Goal: Task Accomplishment & Management: Use online tool/utility

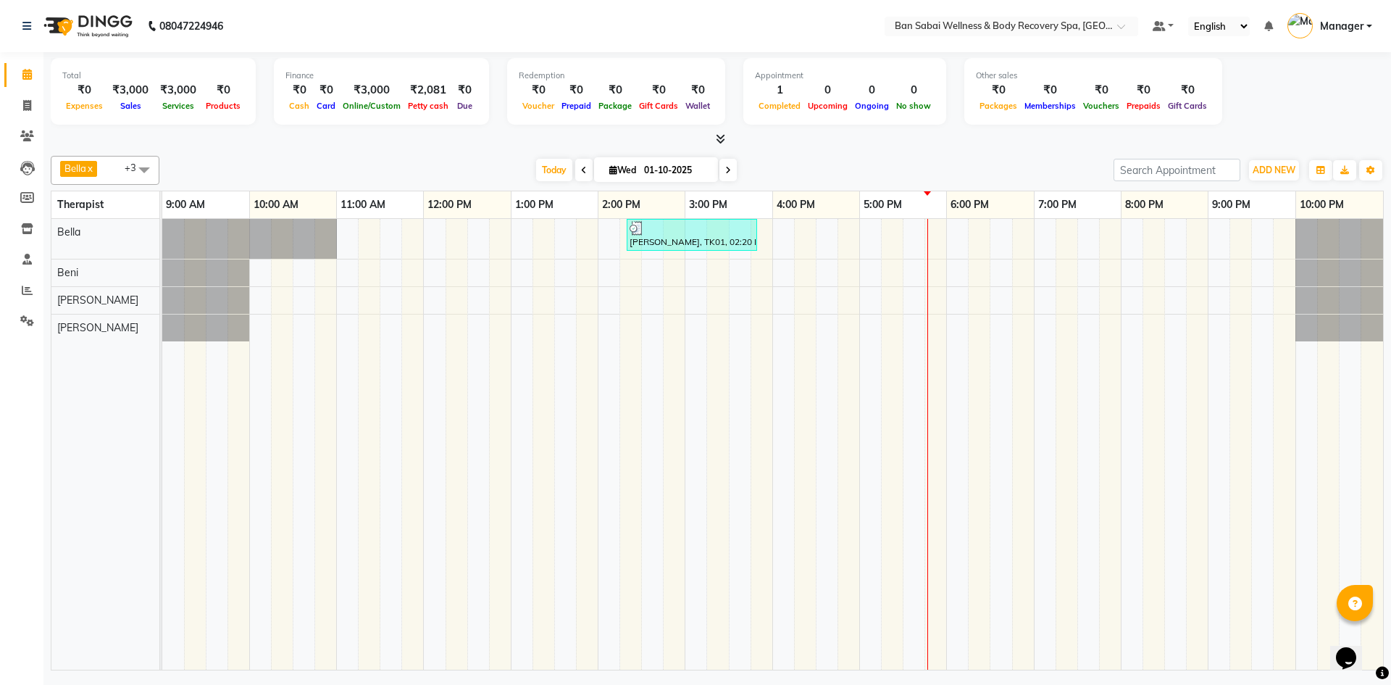
click at [716, 138] on icon at bounding box center [720, 138] width 9 height 11
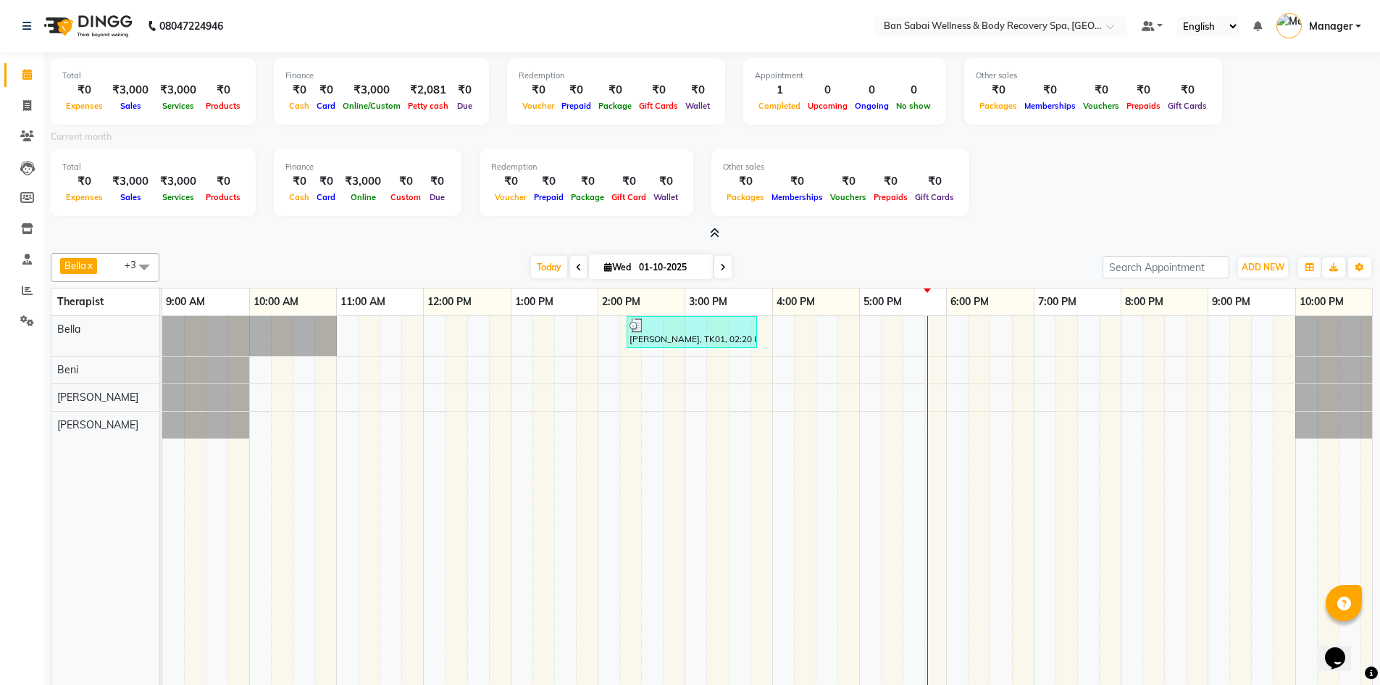
click at [715, 235] on icon at bounding box center [714, 233] width 9 height 11
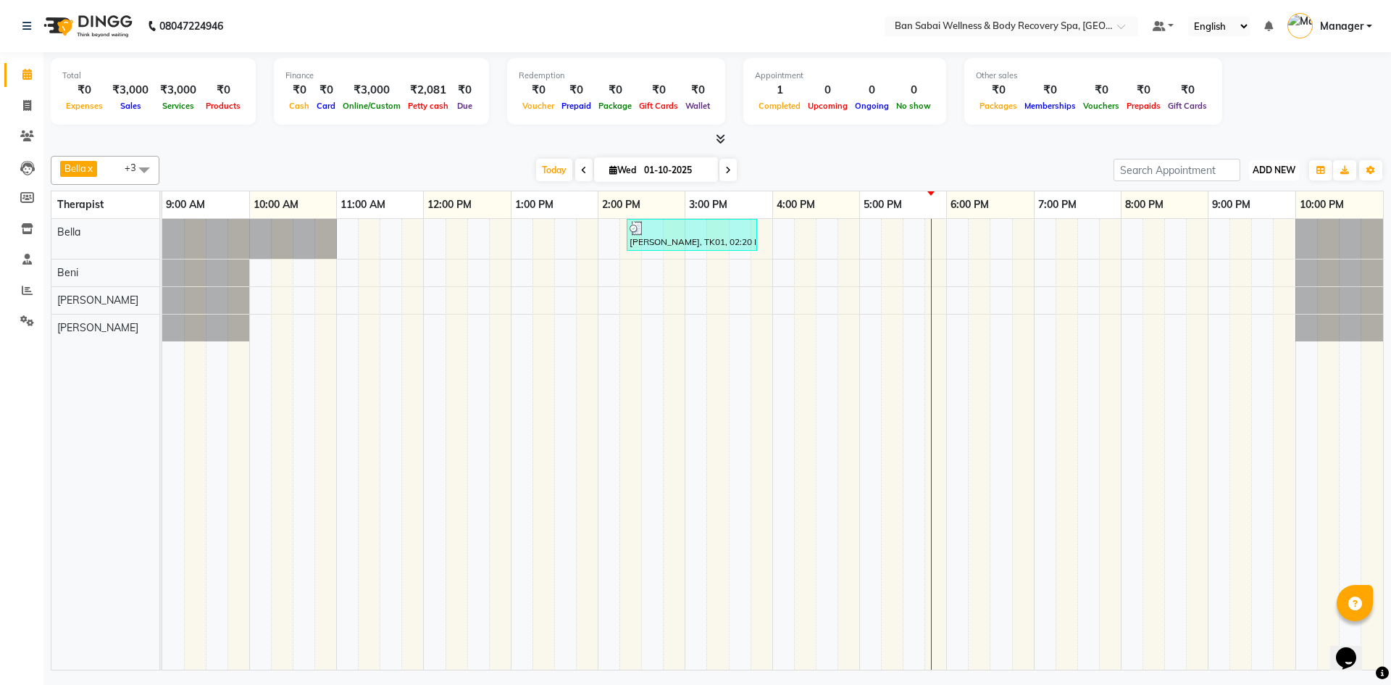
click at [1280, 171] on span "ADD NEW" at bounding box center [1274, 169] width 43 height 11
click at [1238, 241] on link "Add Expense" at bounding box center [1241, 235] width 114 height 19
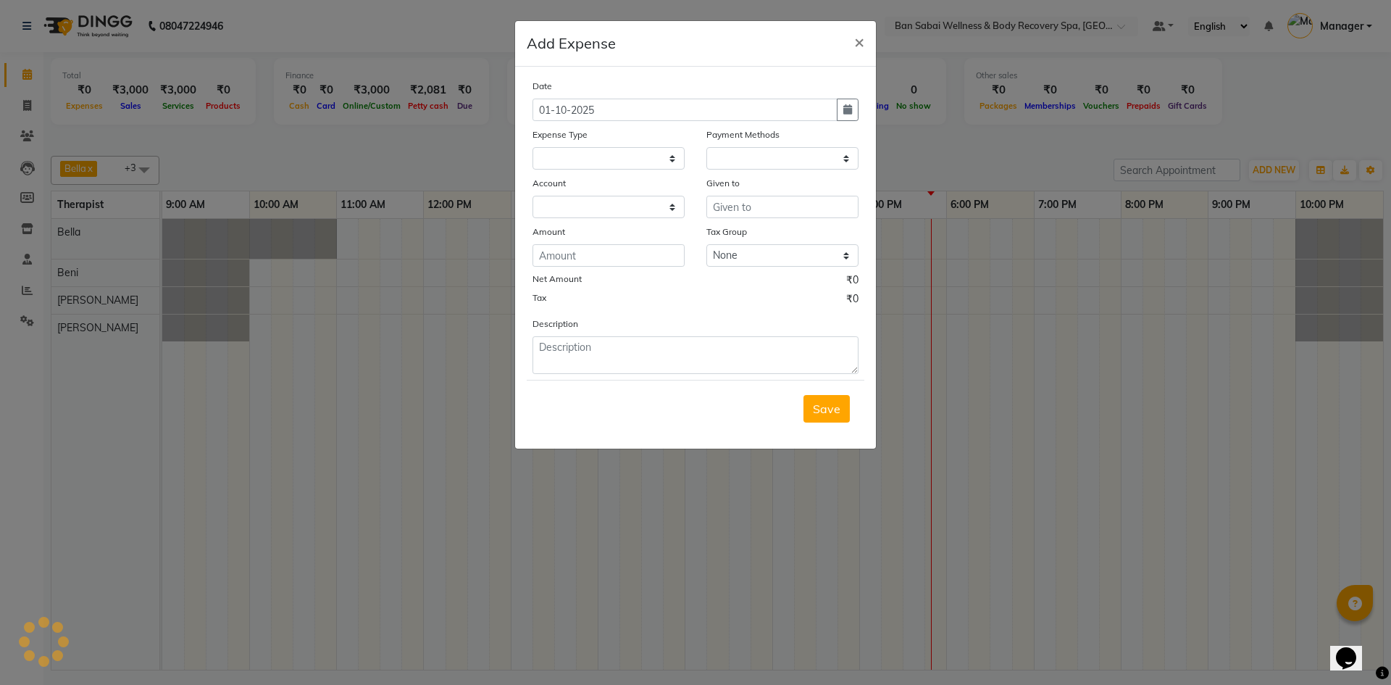
select select
select select "1"
select select "8034"
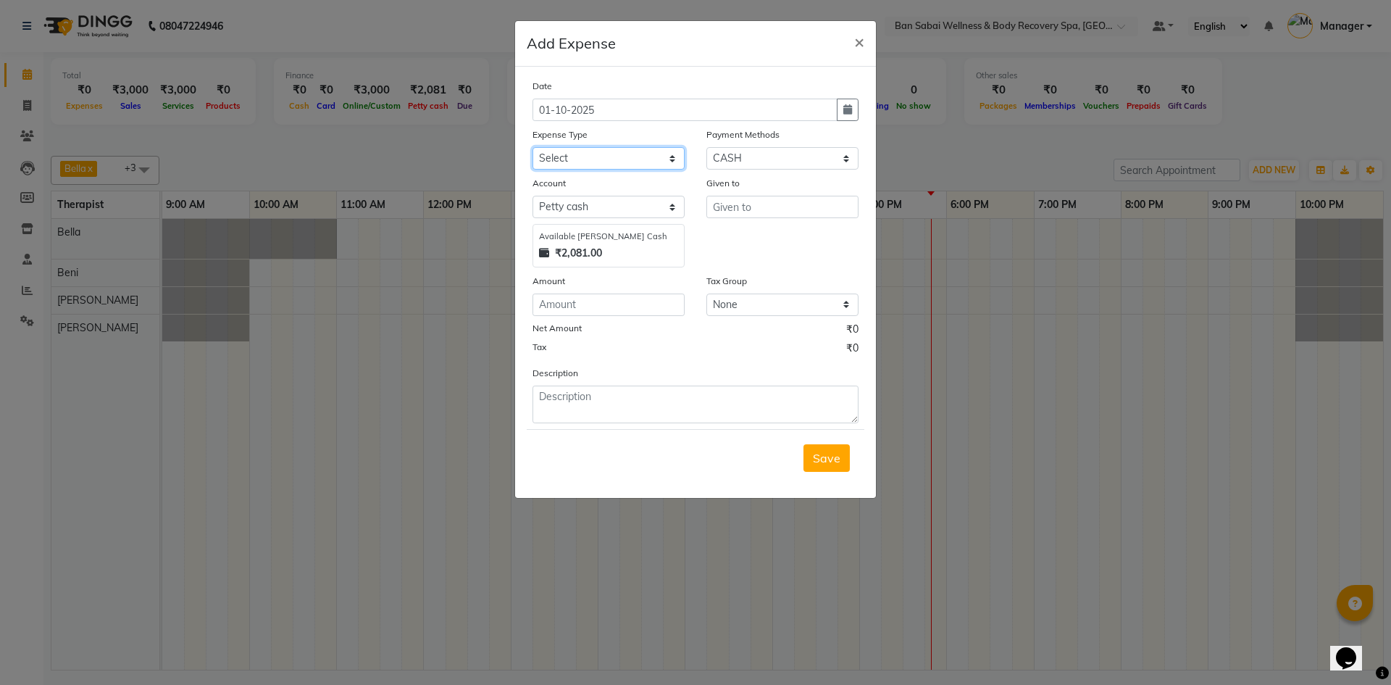
click at [674, 157] on select "Select Advance Salary Bank charges birthday cake birthday gifts Car maintenance…" at bounding box center [609, 158] width 152 height 22
select select "22188"
click at [533, 147] on select "Select Advance Salary Bank charges birthday cake birthday gifts Car maintenance…" at bounding box center [609, 158] width 152 height 22
click at [617, 296] on input "number" at bounding box center [609, 304] width 152 height 22
type input "30"
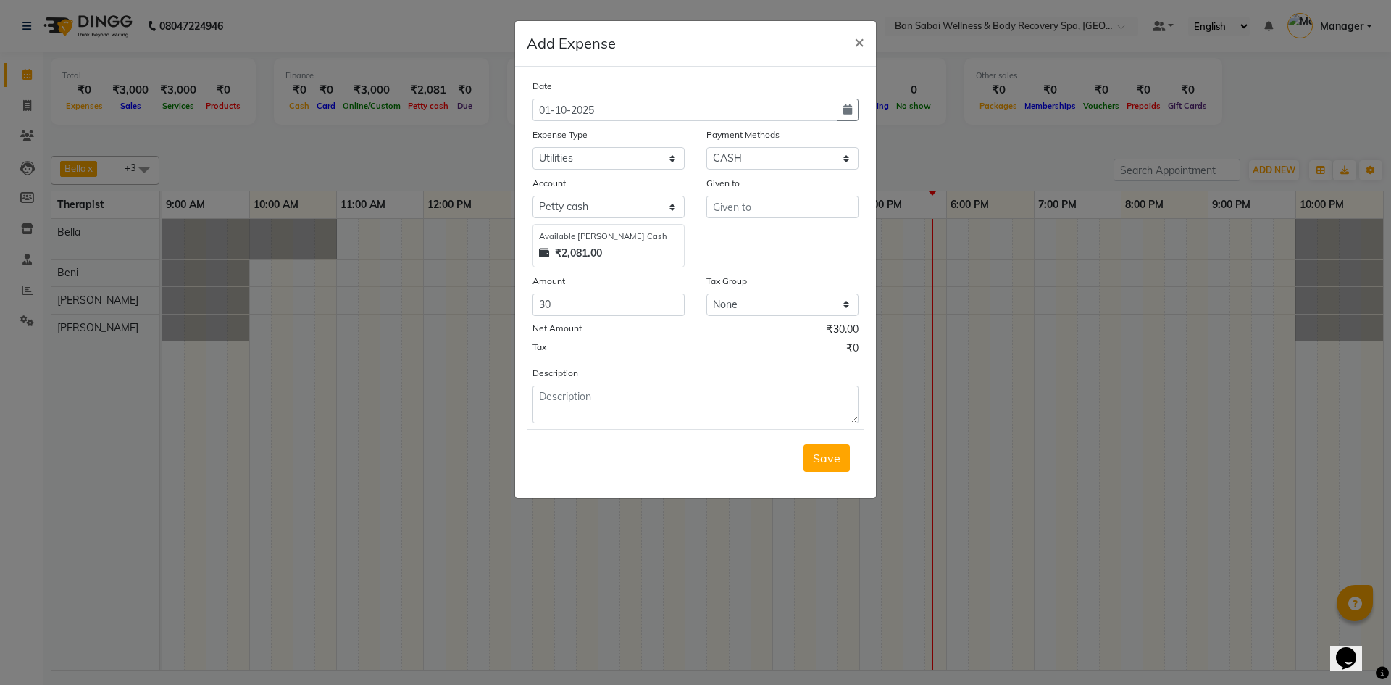
click at [838, 223] on div "Given to" at bounding box center [783, 221] width 174 height 92
click at [835, 217] on input "text" at bounding box center [782, 207] width 152 height 22
click at [769, 239] on button "[PERSON_NAME]" at bounding box center [773, 237] width 133 height 23
type input "[PERSON_NAME]"
click at [621, 402] on textarea at bounding box center [696, 404] width 326 height 38
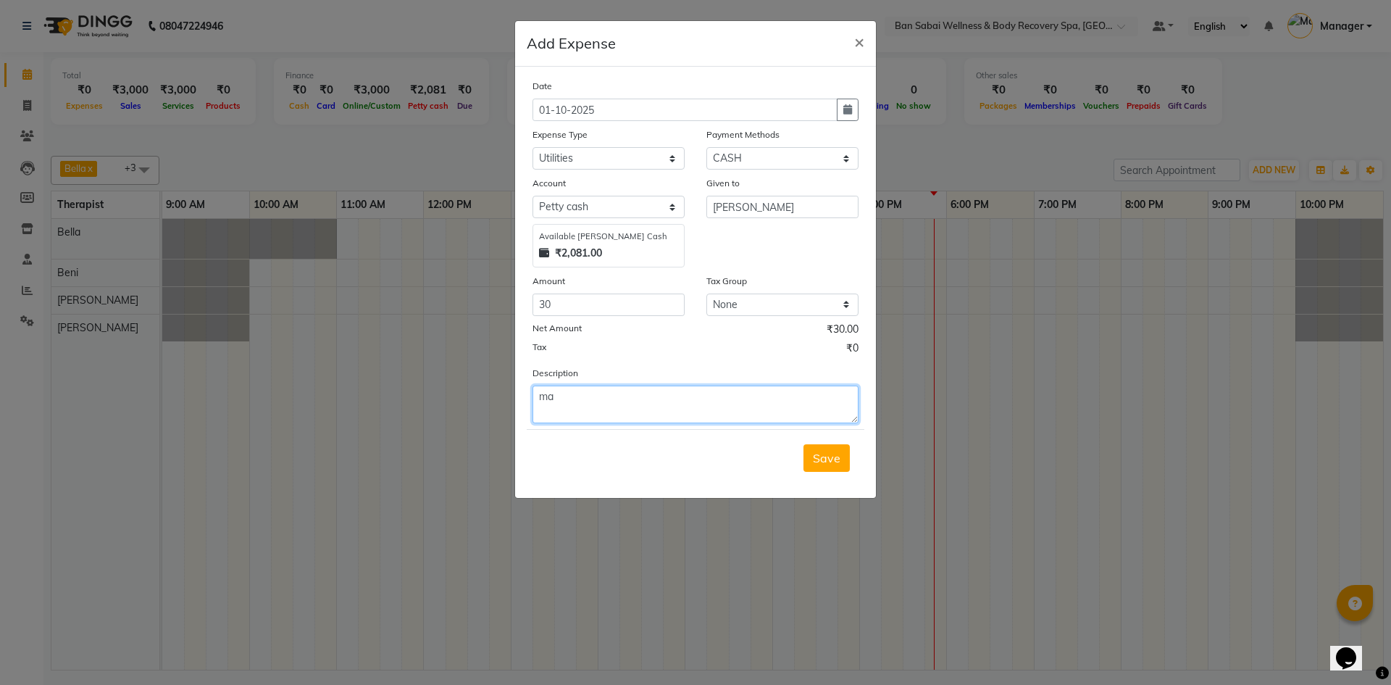
type textarea "m"
type textarea "Matchs box"
click at [859, 39] on span "×" at bounding box center [859, 41] width 10 height 22
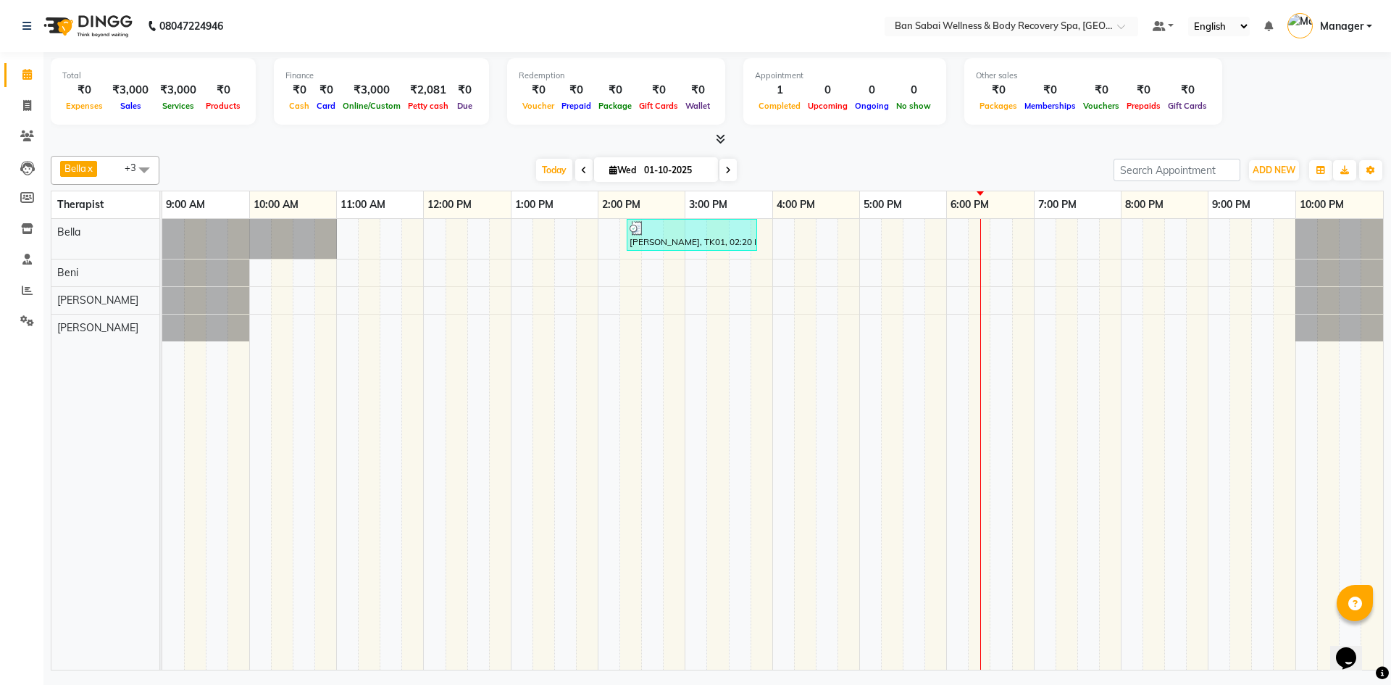
click at [721, 135] on icon at bounding box center [720, 138] width 9 height 11
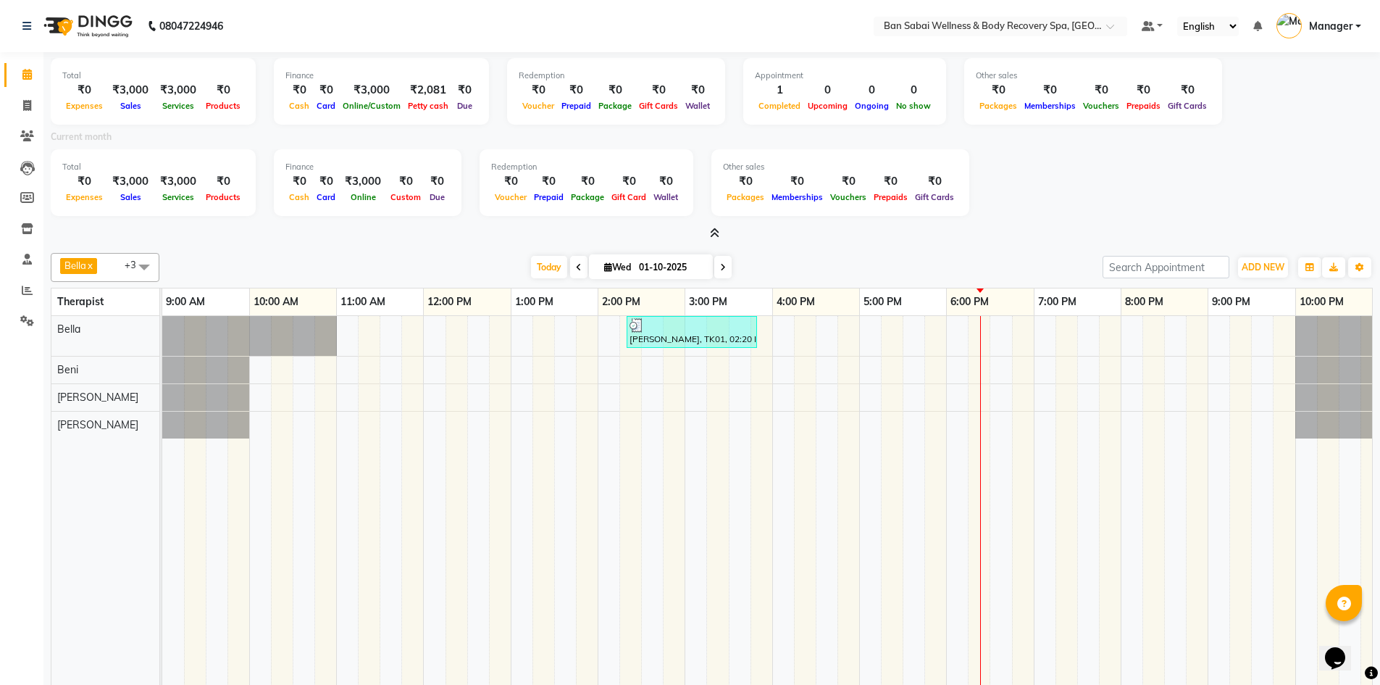
click at [712, 232] on icon at bounding box center [714, 233] width 9 height 11
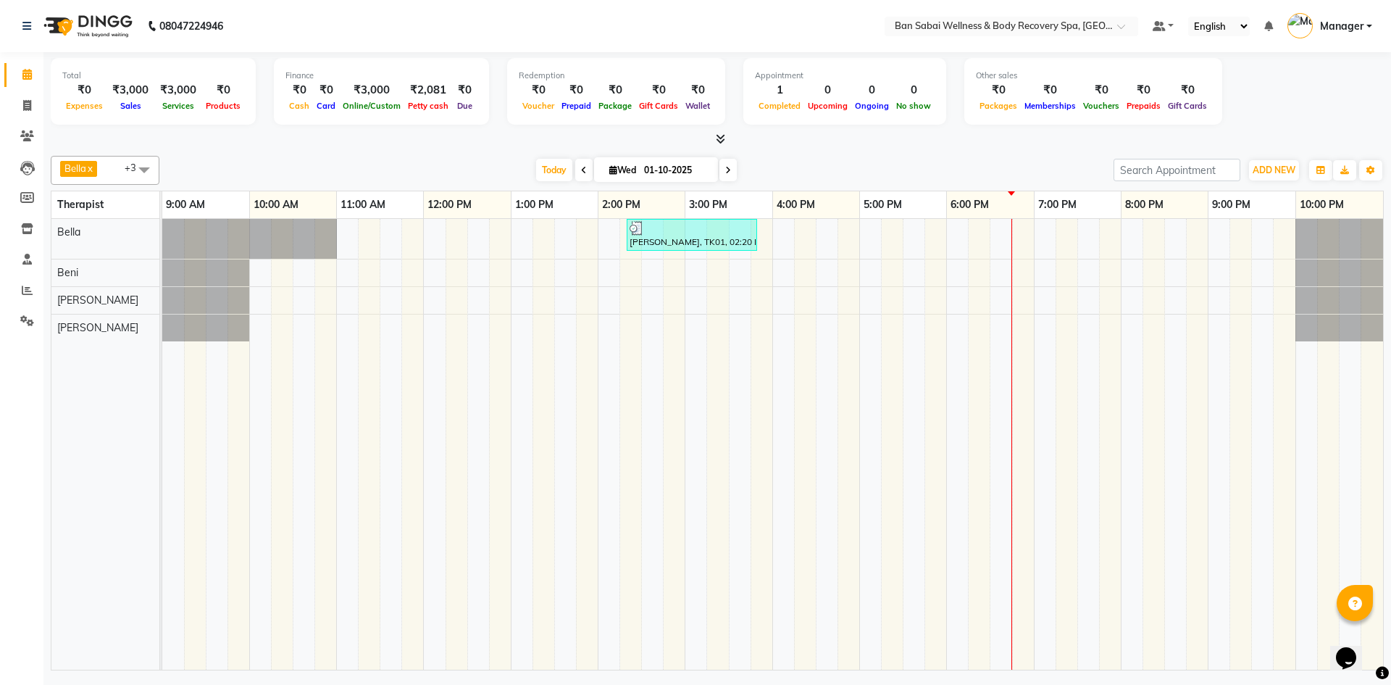
click at [1027, 168] on div "[DATE] [DATE]" at bounding box center [637, 170] width 940 height 22
